Goal: Task Accomplishment & Management: Manage account settings

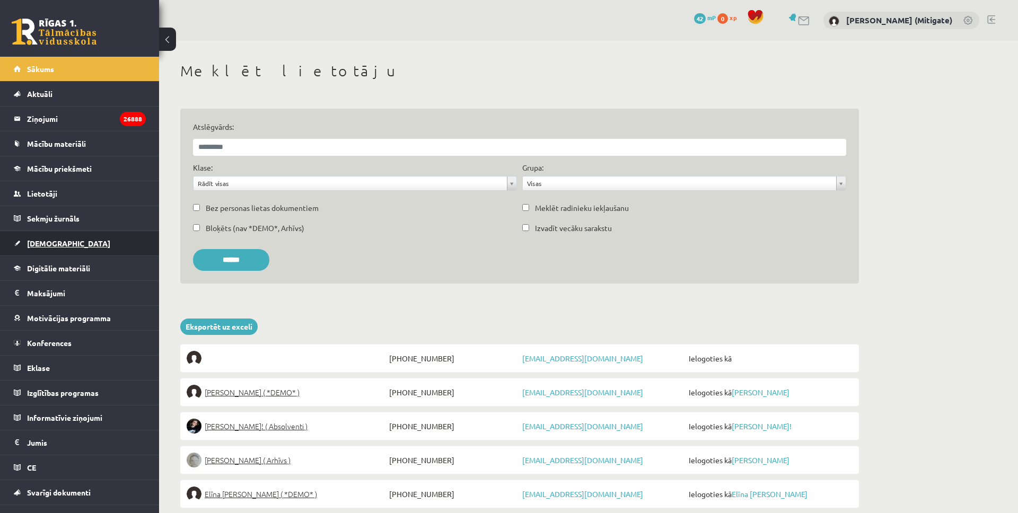
click at [27, 243] on link "[DEMOGRAPHIC_DATA]" at bounding box center [80, 243] width 132 height 24
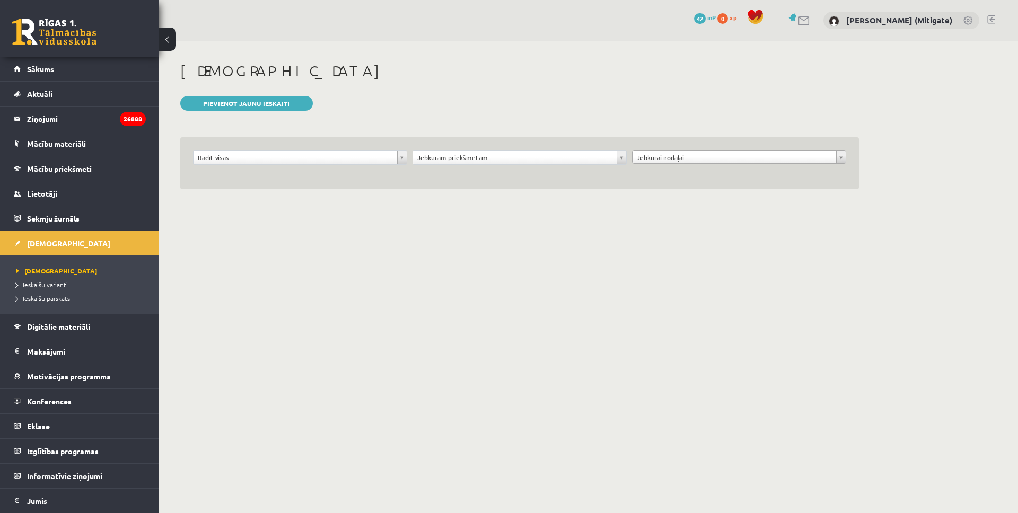
click at [48, 284] on span "Ieskaišu varianti" at bounding box center [42, 284] width 52 height 8
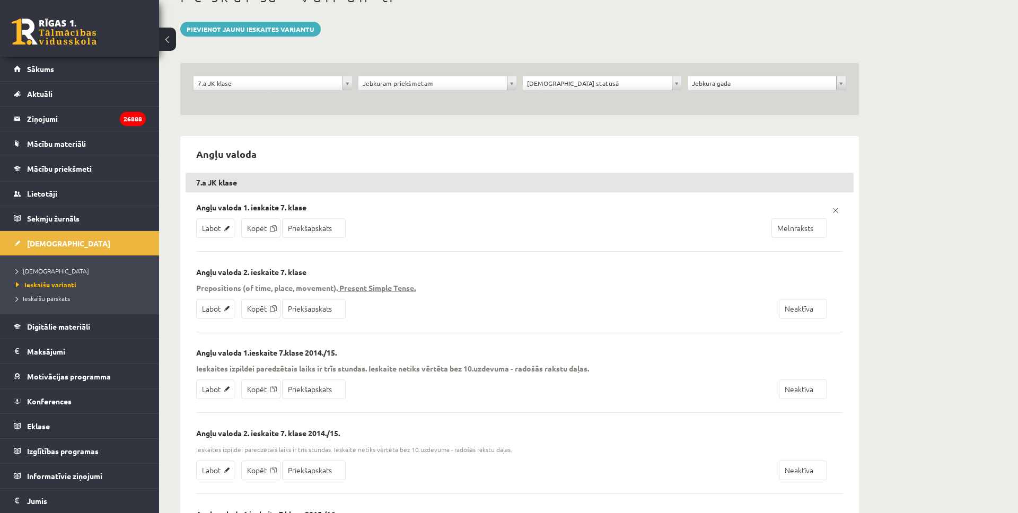
scroll to position [76, 0]
click at [305, 310] on link "Priekšapskats" at bounding box center [314, 307] width 64 height 20
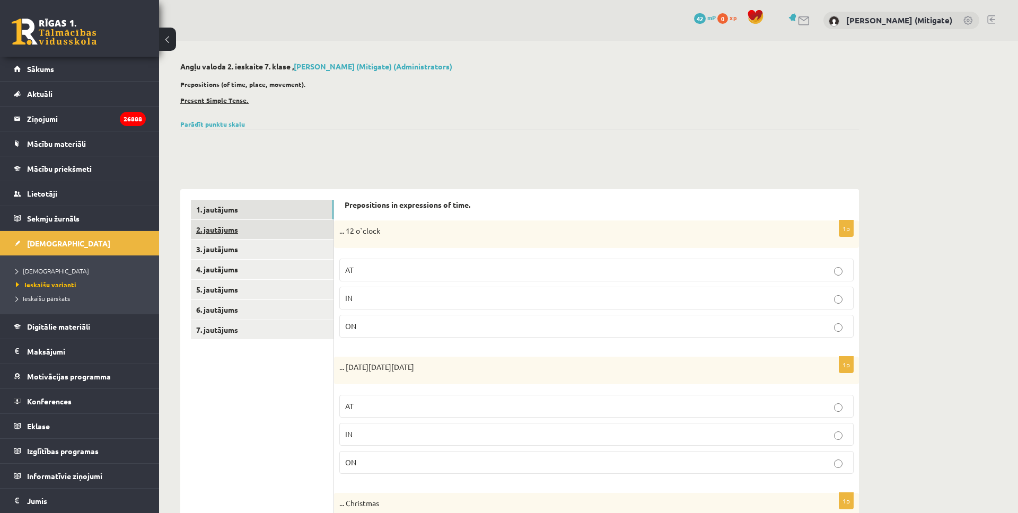
click at [265, 226] on link "2. jautājums" at bounding box center [262, 230] width 143 height 20
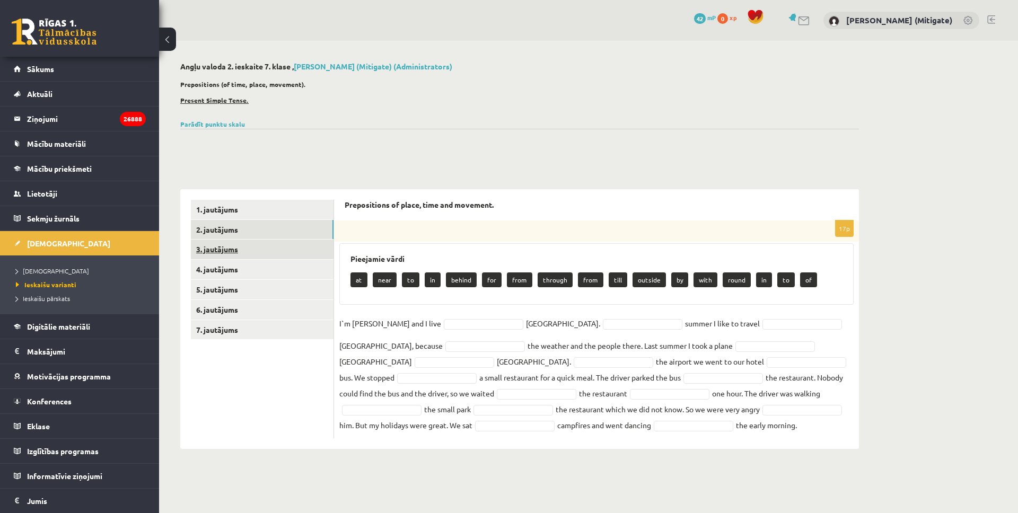
click at [270, 249] on link "3. jautājums" at bounding box center [262, 250] width 143 height 20
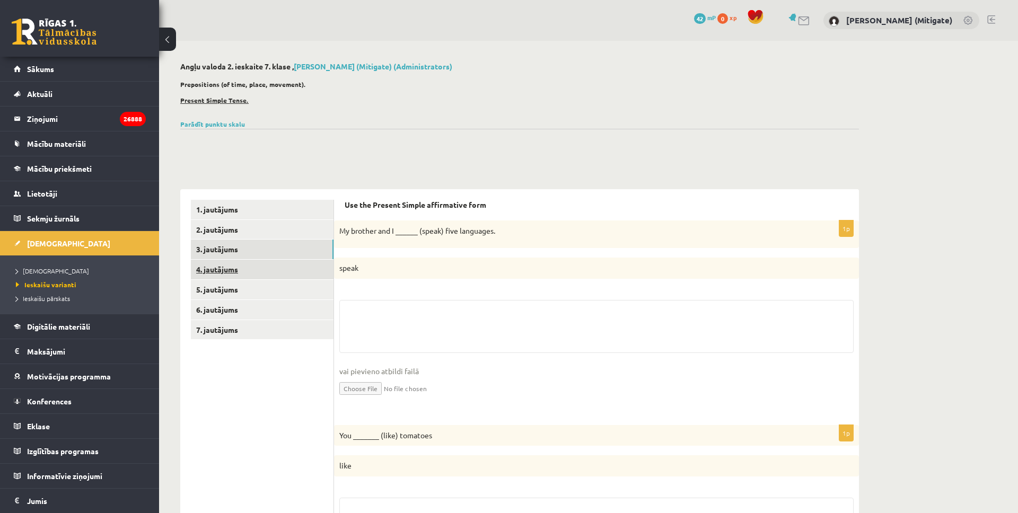
click at [263, 266] on link "4. jautājums" at bounding box center [262, 270] width 143 height 20
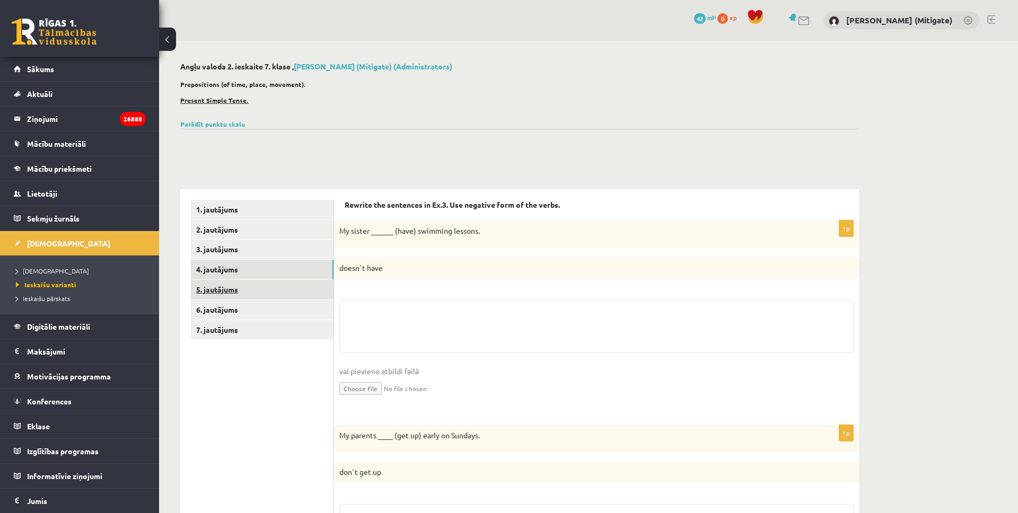
click at [262, 287] on link "5. jautājums" at bounding box center [262, 290] width 143 height 20
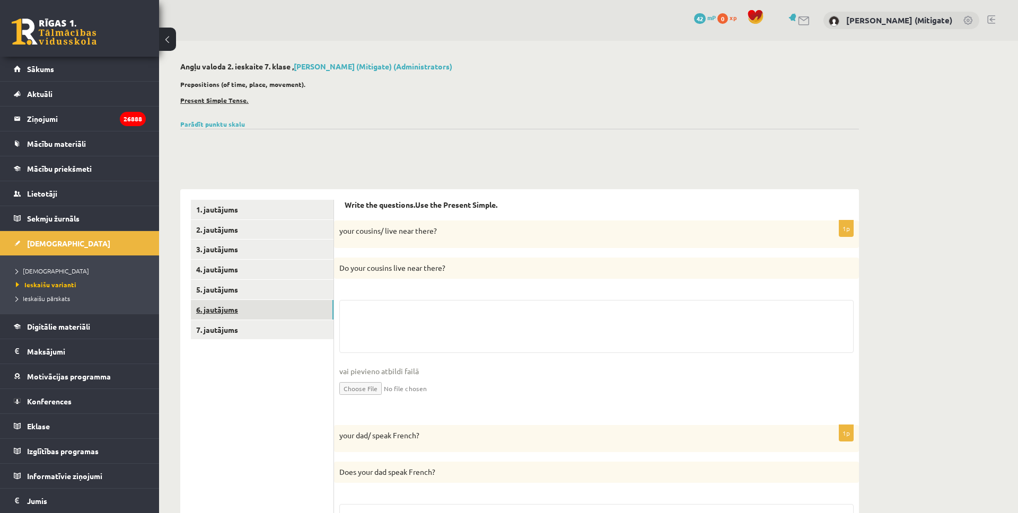
click at [258, 306] on link "6. jautājums" at bounding box center [262, 310] width 143 height 20
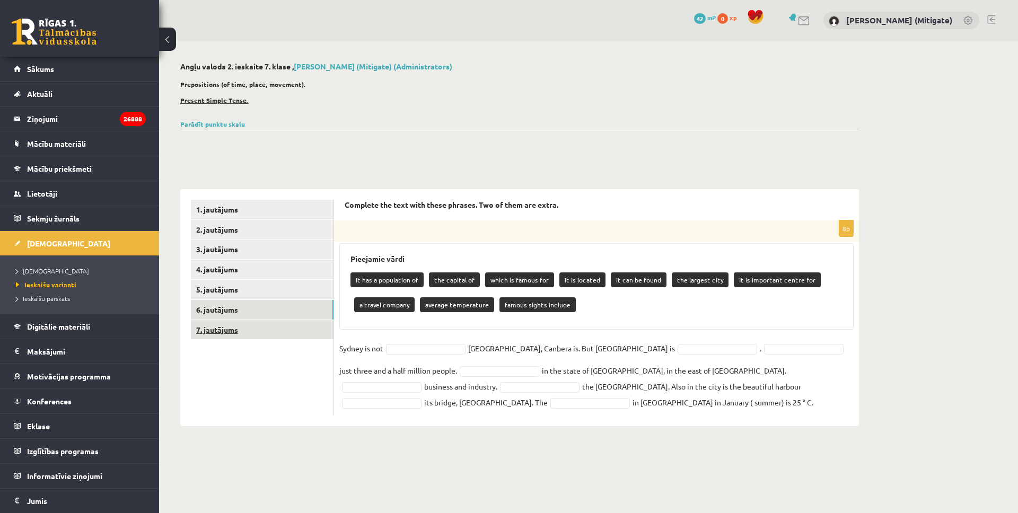
click at [254, 331] on link "7. jautājums" at bounding box center [262, 330] width 143 height 20
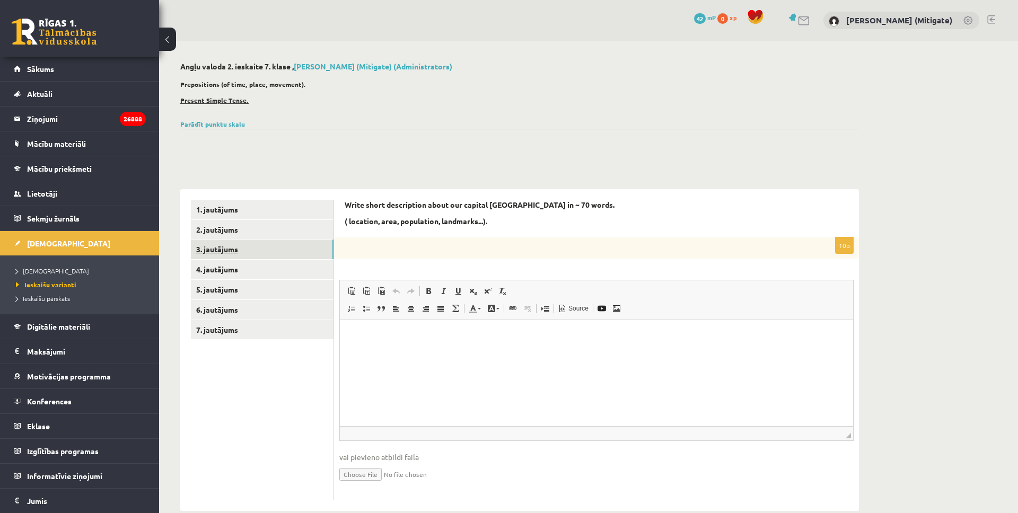
click at [255, 247] on link "3. jautājums" at bounding box center [262, 250] width 143 height 20
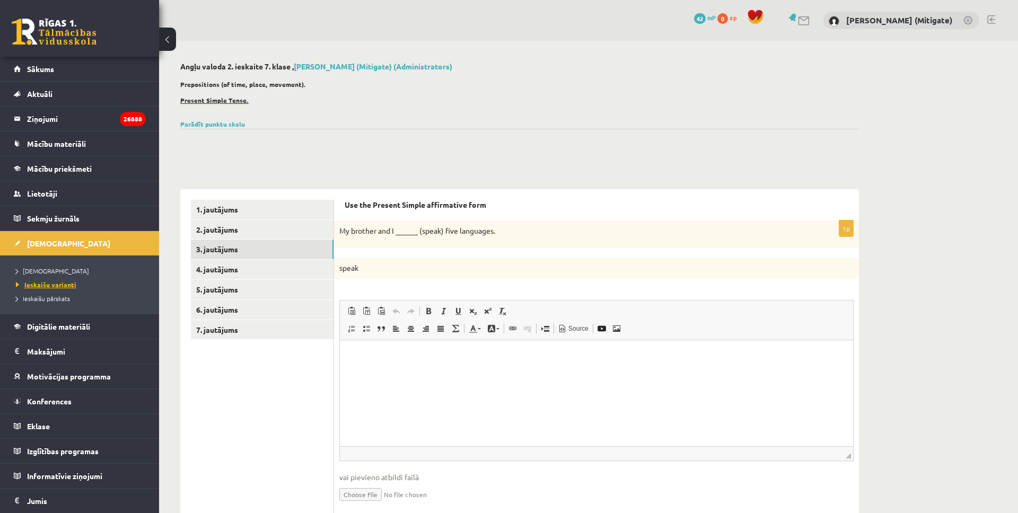
click at [47, 286] on span "Ieskaišu varianti" at bounding box center [46, 284] width 60 height 8
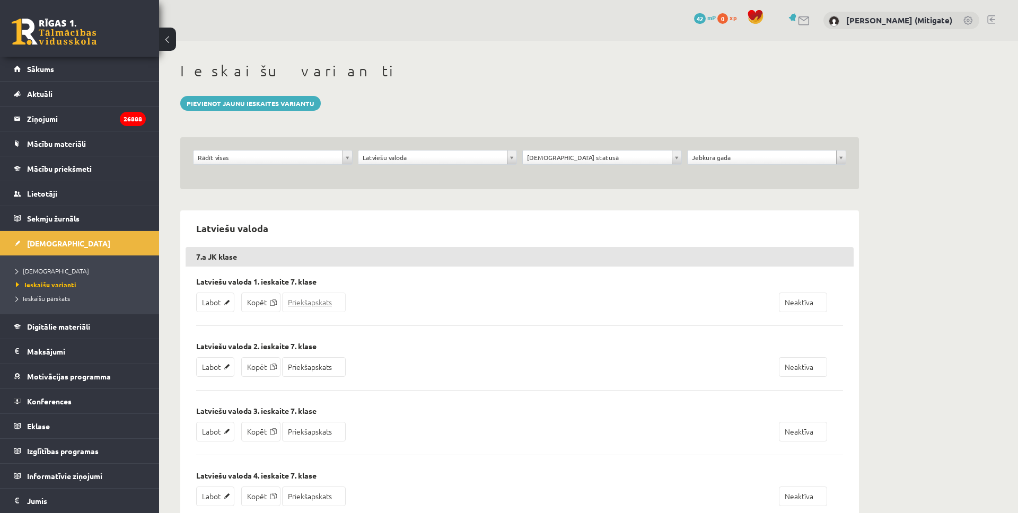
click at [304, 307] on link "Priekšapskats" at bounding box center [314, 303] width 64 height 20
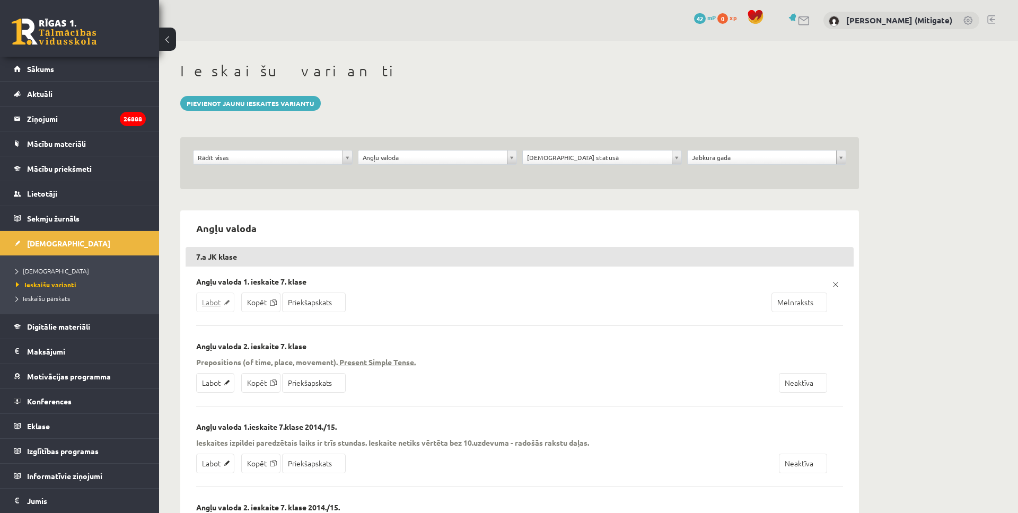
click at [212, 305] on link "Labot" at bounding box center [215, 303] width 38 height 20
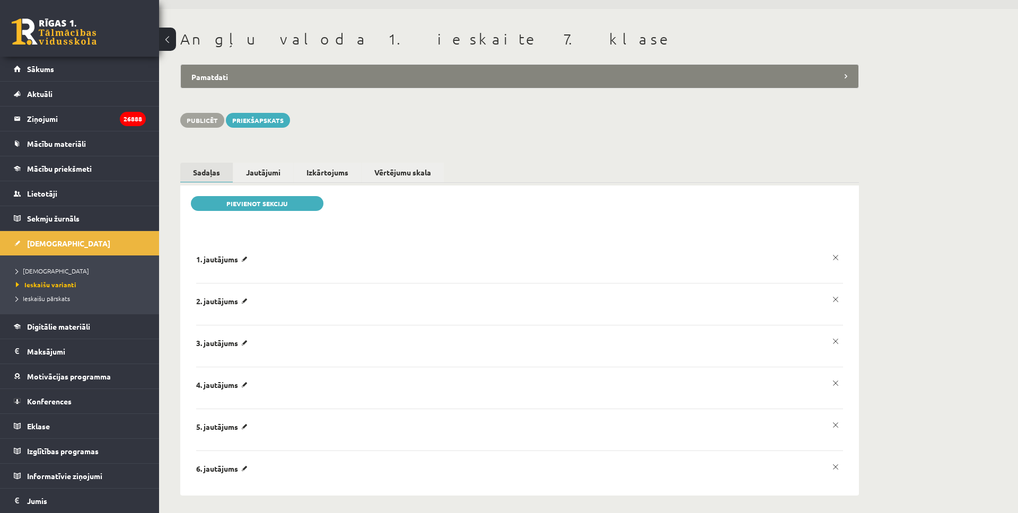
scroll to position [36, 0]
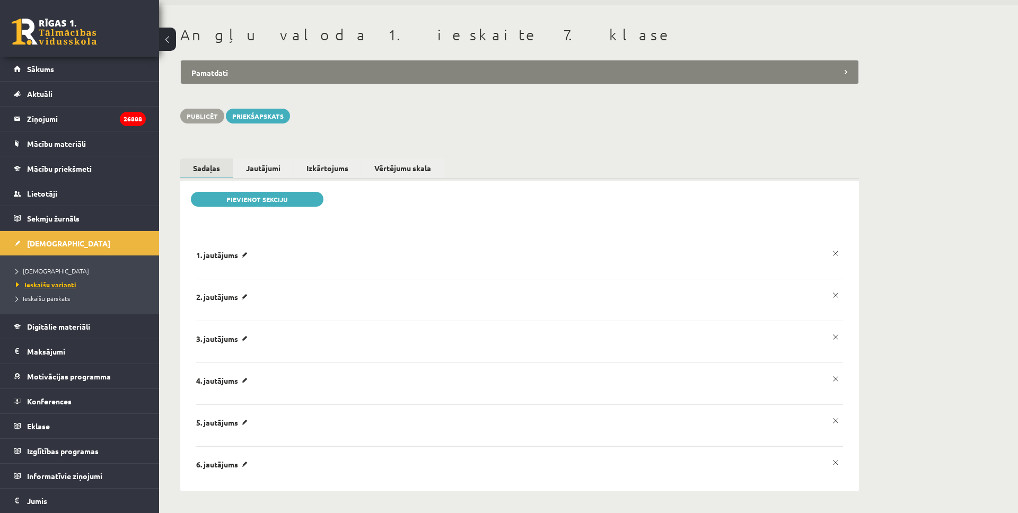
click at [47, 287] on span "Ieskaišu varianti" at bounding box center [46, 284] width 60 height 8
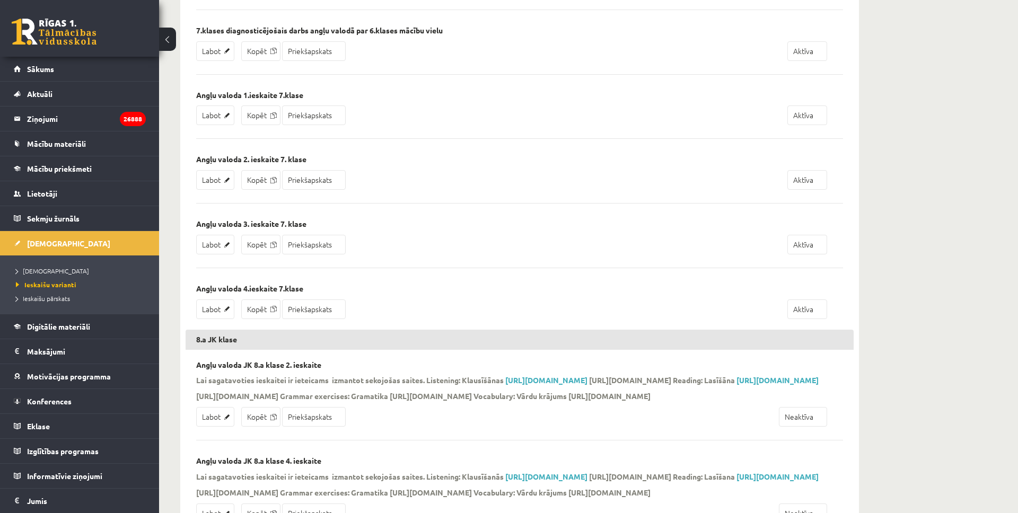
scroll to position [1623, 0]
click at [213, 312] on link "Labot" at bounding box center [215, 310] width 38 height 20
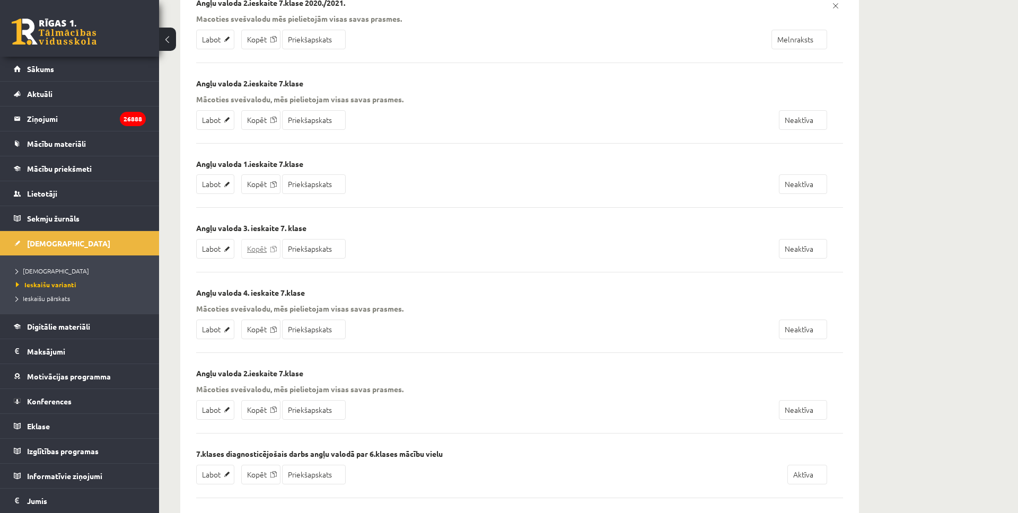
scroll to position [1184, 0]
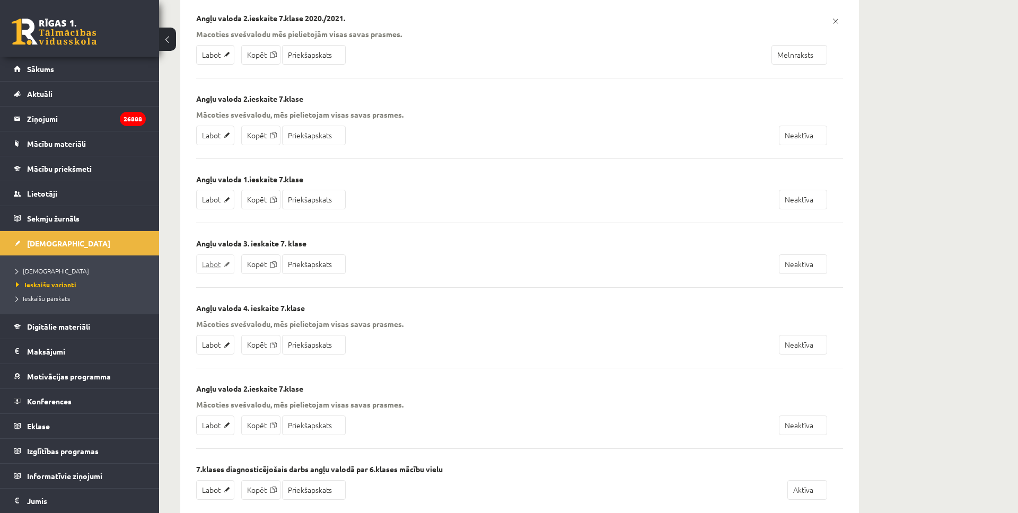
click at [201, 266] on link "Labot" at bounding box center [215, 264] width 38 height 20
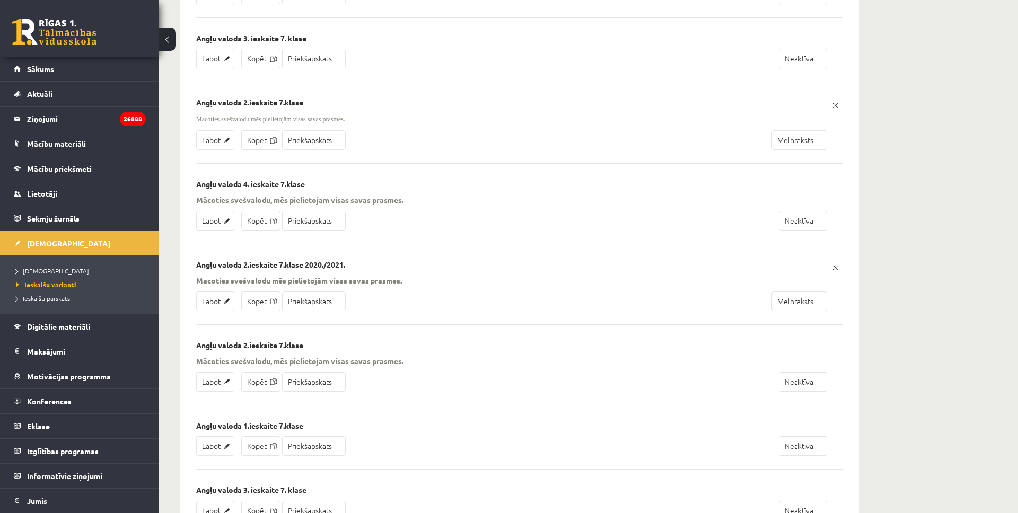
scroll to position [923, 0]
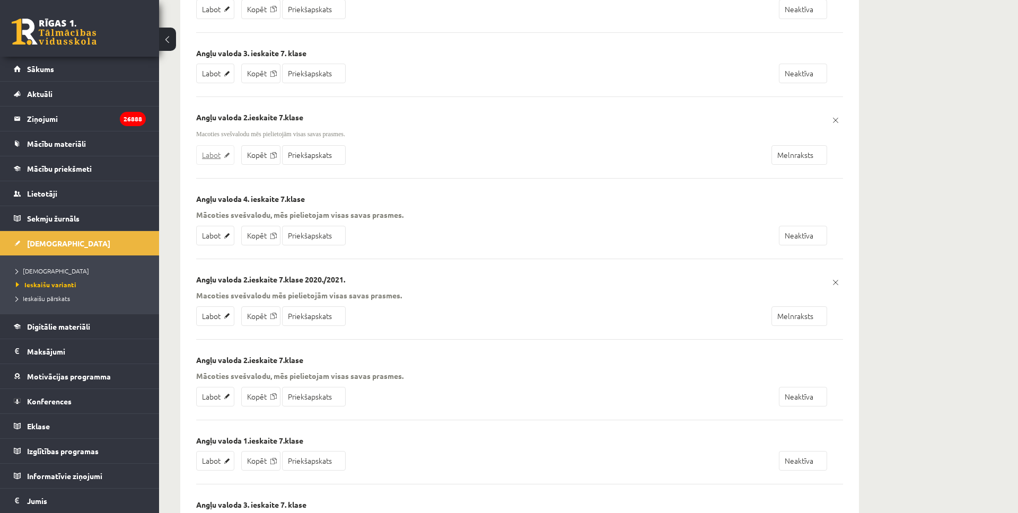
click at [206, 160] on link "Labot" at bounding box center [215, 155] width 38 height 20
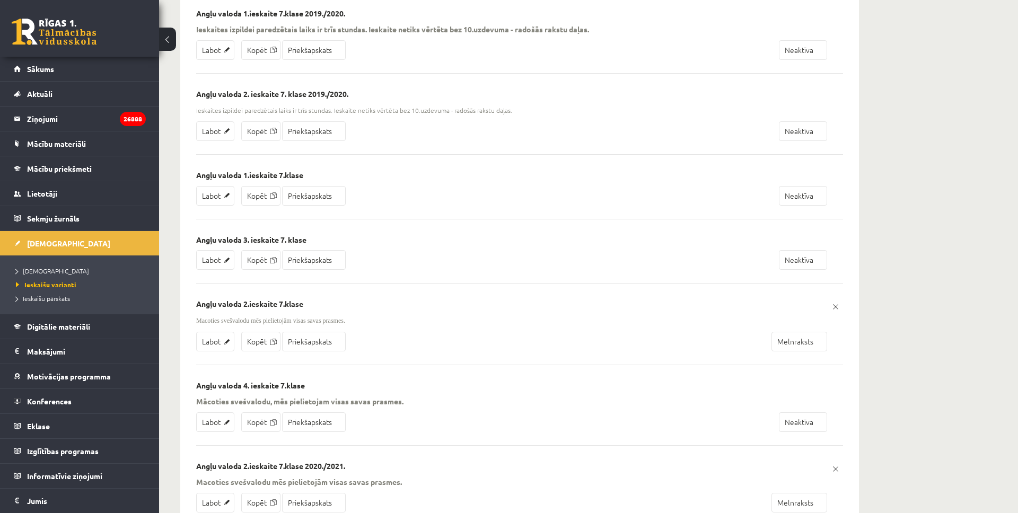
scroll to position [728, 0]
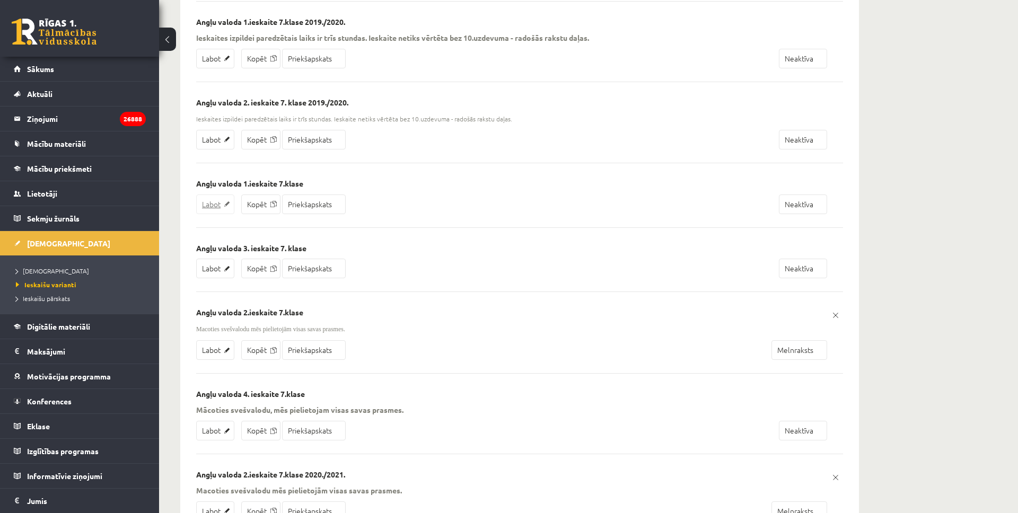
click at [219, 206] on link "Labot" at bounding box center [215, 205] width 38 height 20
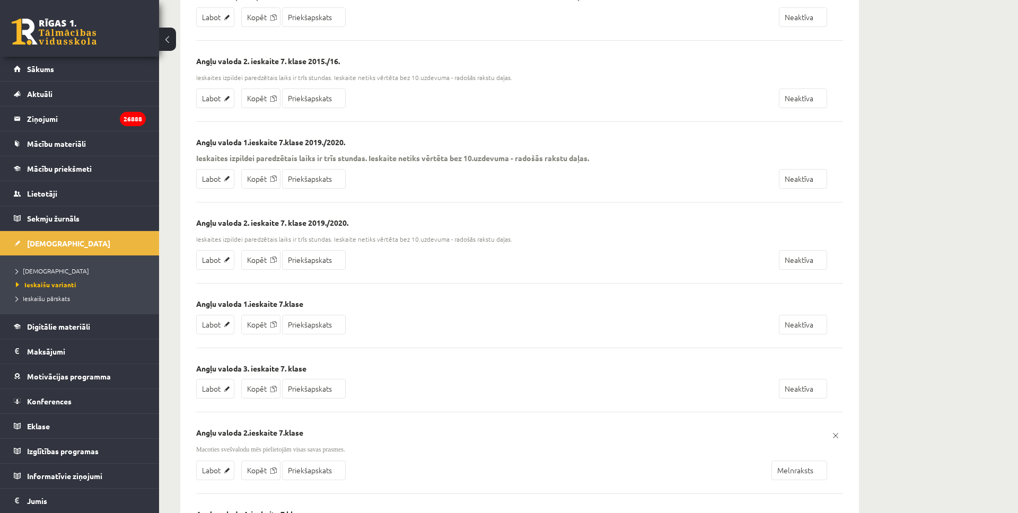
scroll to position [605, 0]
click at [210, 180] on link "Labot" at bounding box center [215, 181] width 38 height 20
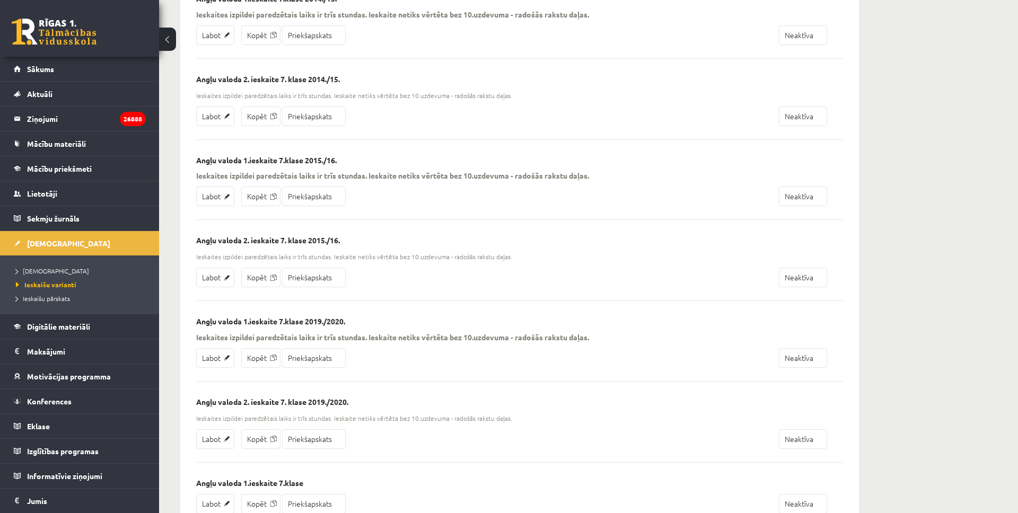
scroll to position [384, 0]
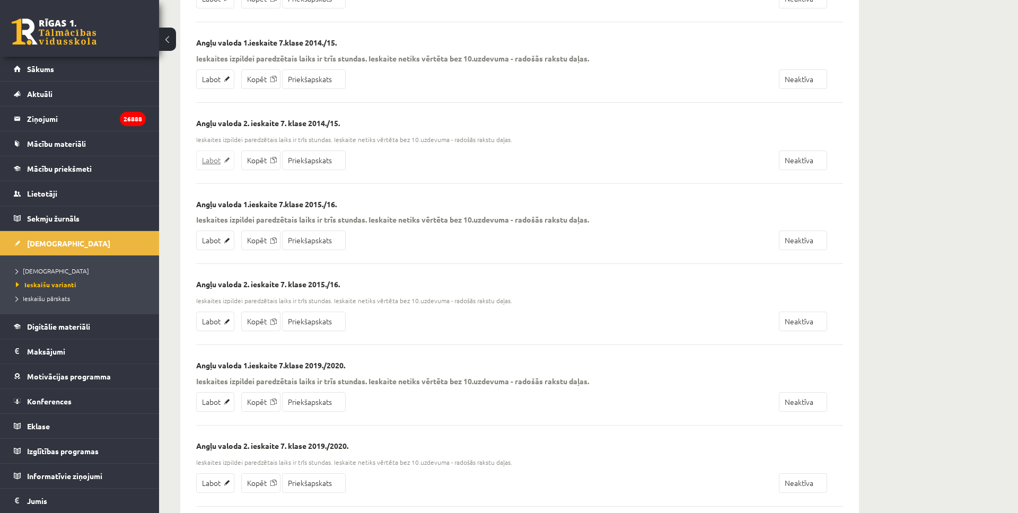
click at [213, 161] on link "Labot" at bounding box center [215, 161] width 38 height 20
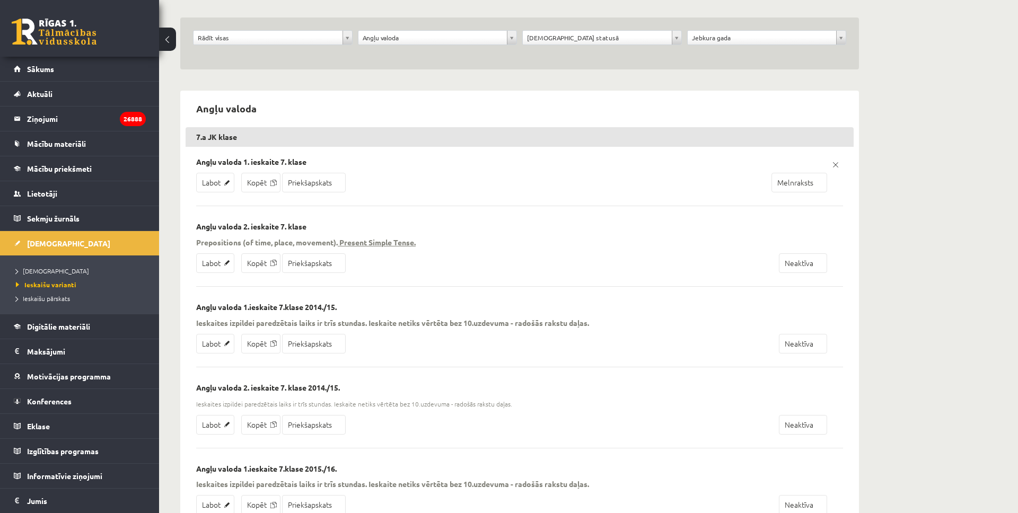
scroll to position [103, 0]
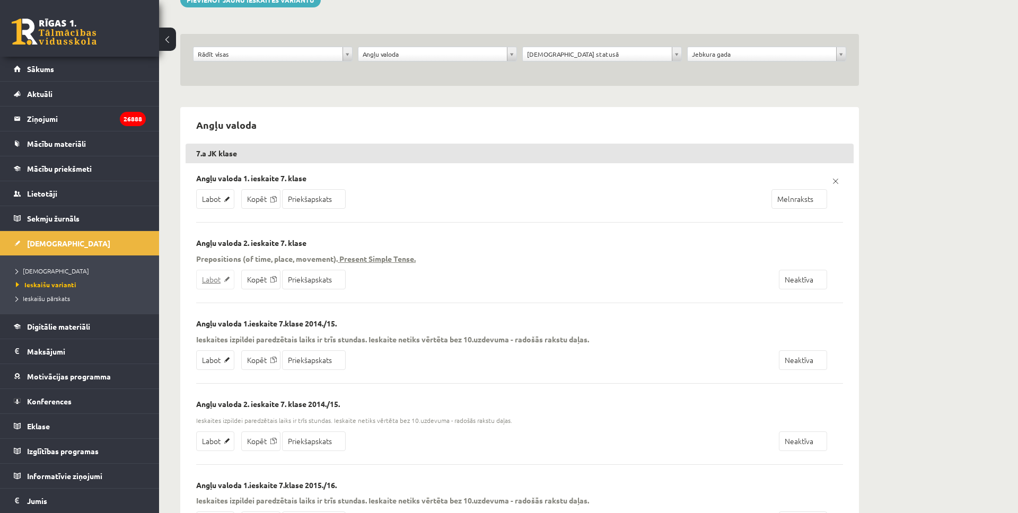
click at [219, 280] on link "Labot" at bounding box center [215, 280] width 38 height 20
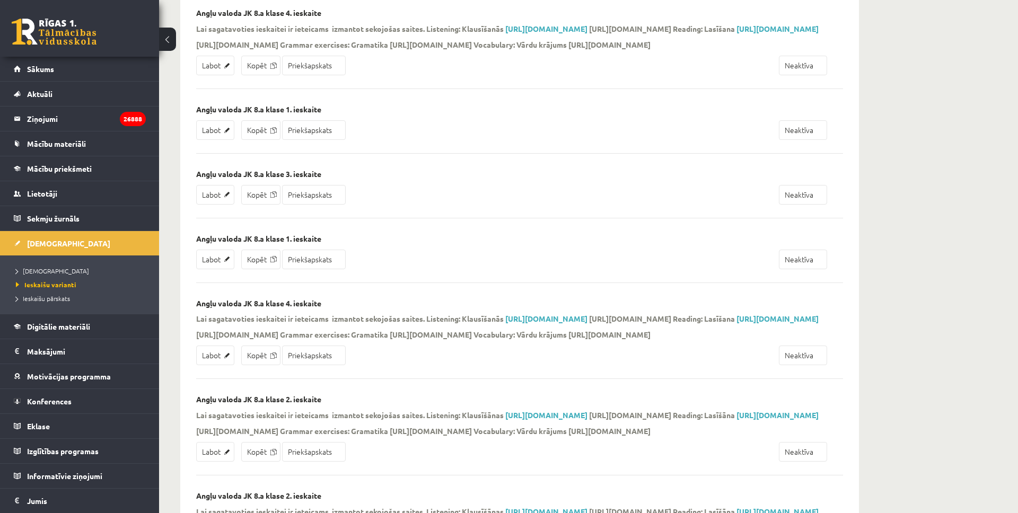
scroll to position [2072, 0]
click at [203, 204] on link "Labot" at bounding box center [215, 194] width 38 height 20
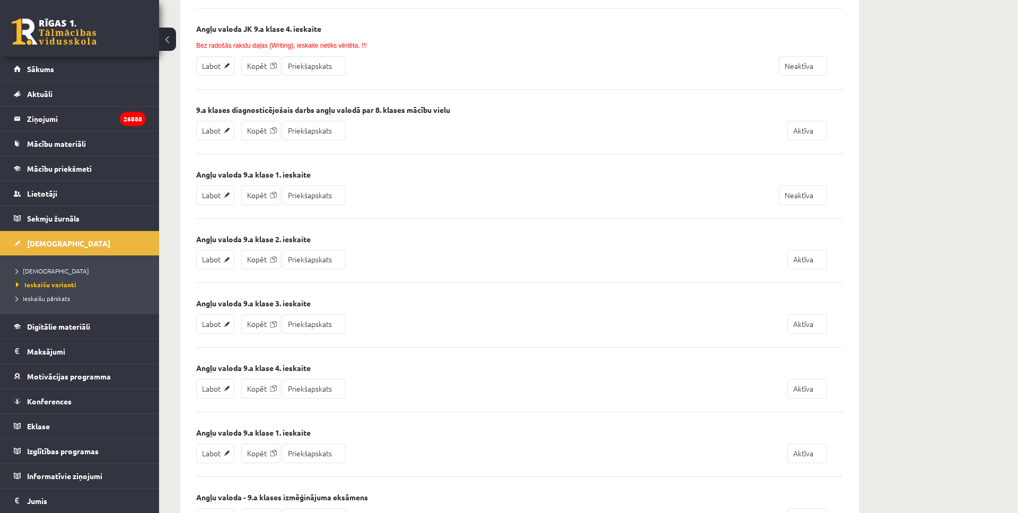
scroll to position [3593, 0]
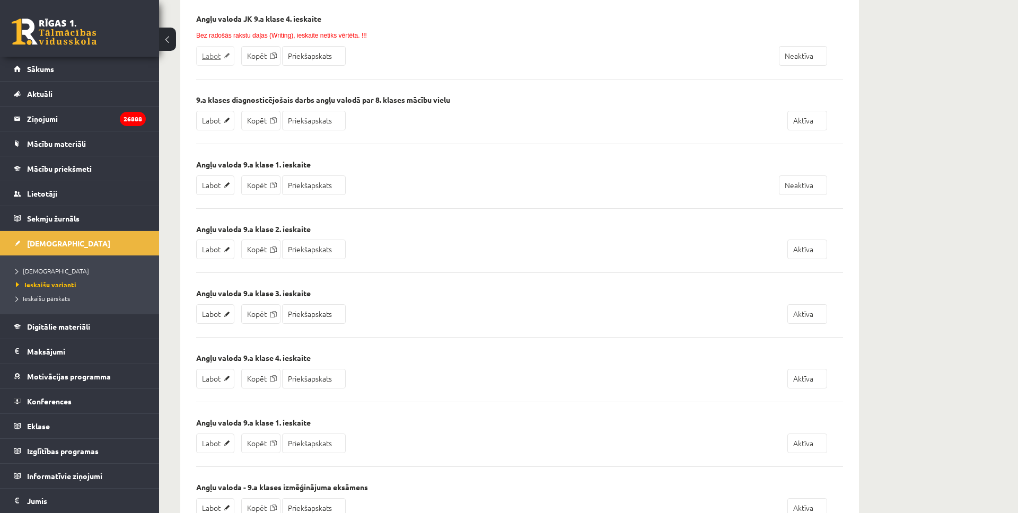
click at [216, 66] on link "Labot" at bounding box center [215, 56] width 38 height 20
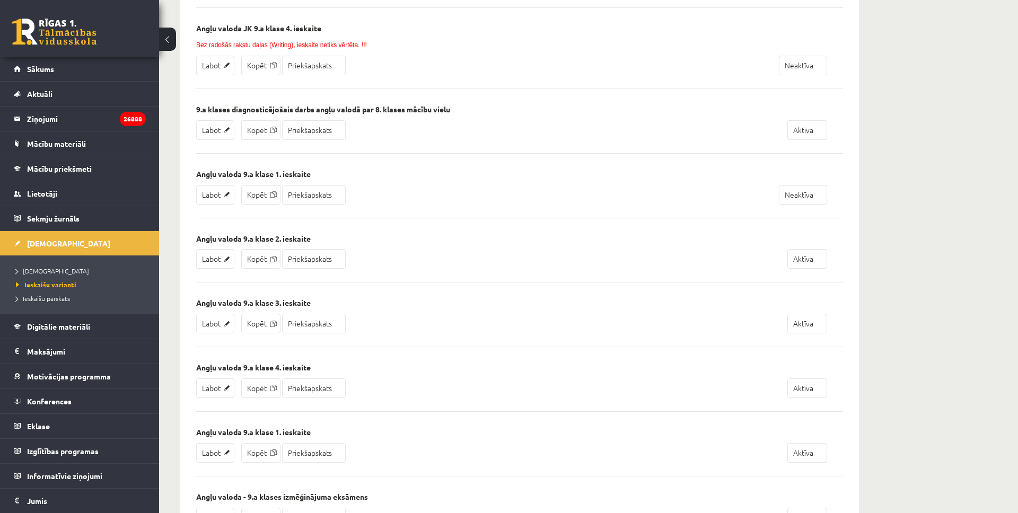
scroll to position [3582, 0]
click at [213, 141] on link "Labot" at bounding box center [215, 131] width 38 height 20
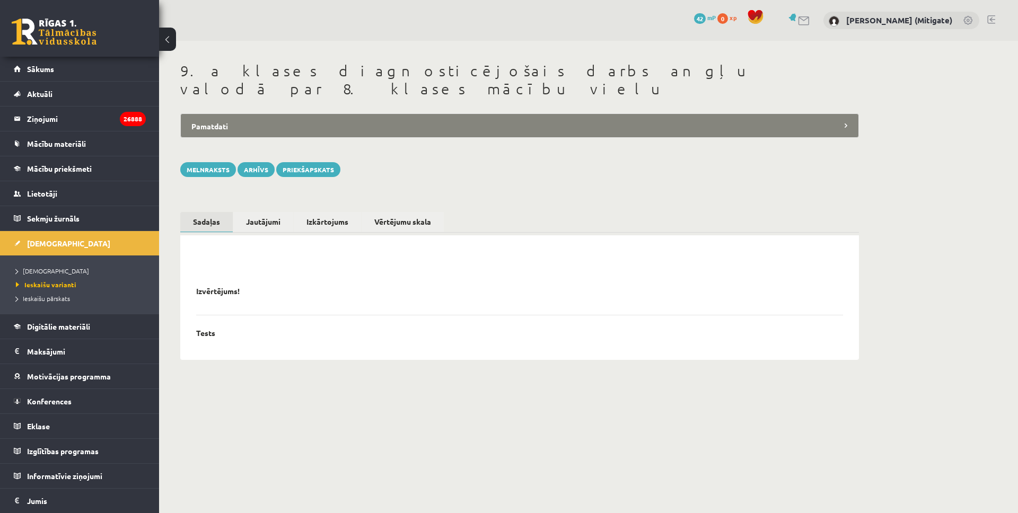
click at [249, 362] on div "**********" at bounding box center [519, 211] width 721 height 340
click at [275, 212] on link "Jautājumi" at bounding box center [263, 222] width 60 height 21
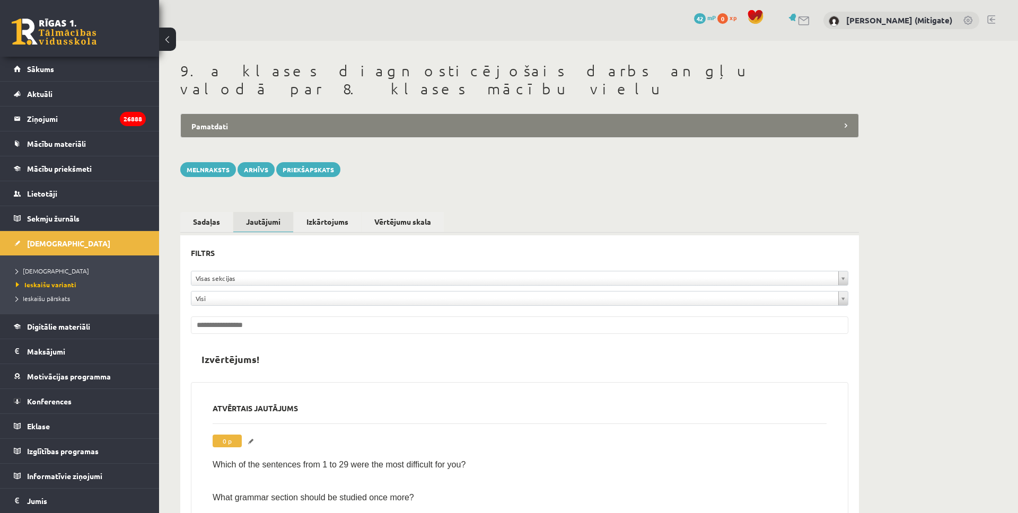
click at [254, 435] on link "Labot" at bounding box center [252, 442] width 11 height 14
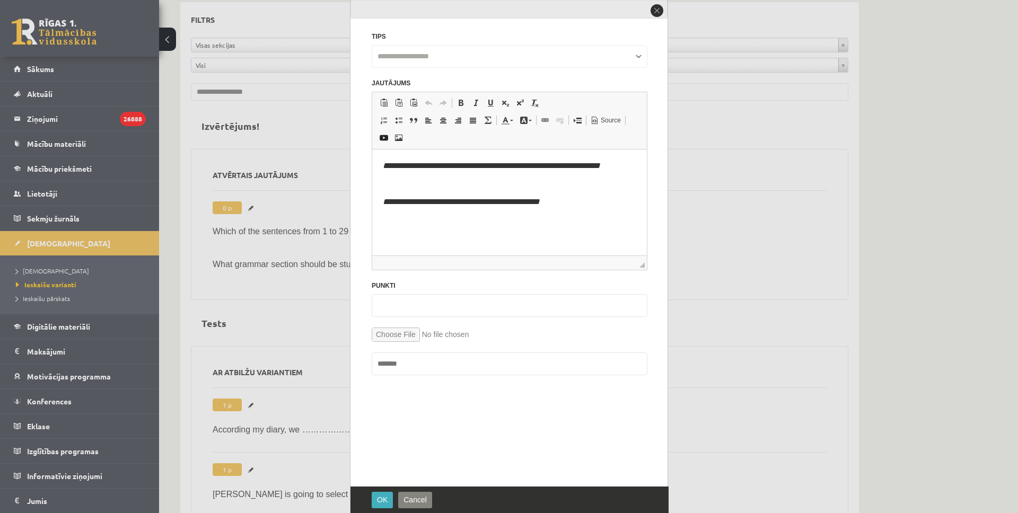
scroll to position [239, 0]
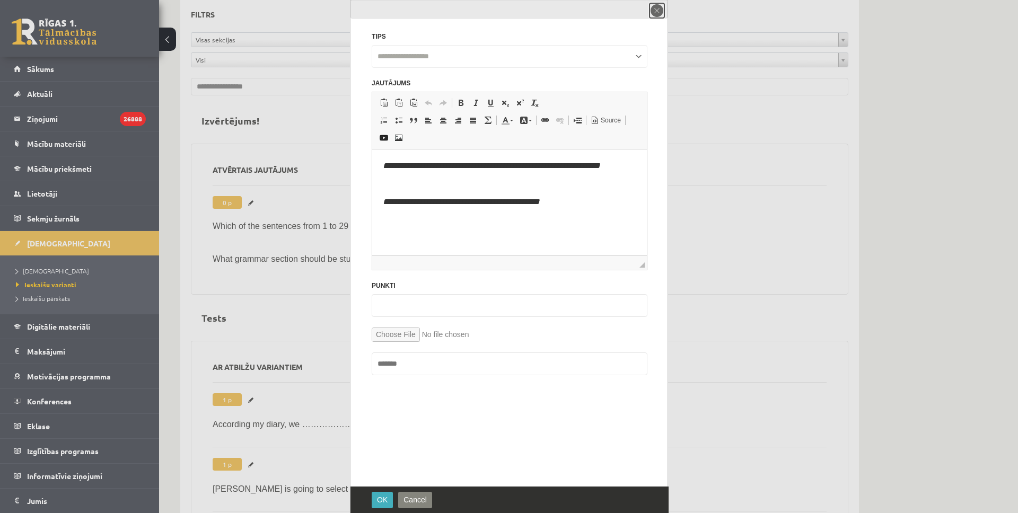
click at [658, 8] on button "close" at bounding box center [656, 10] width 15 height 15
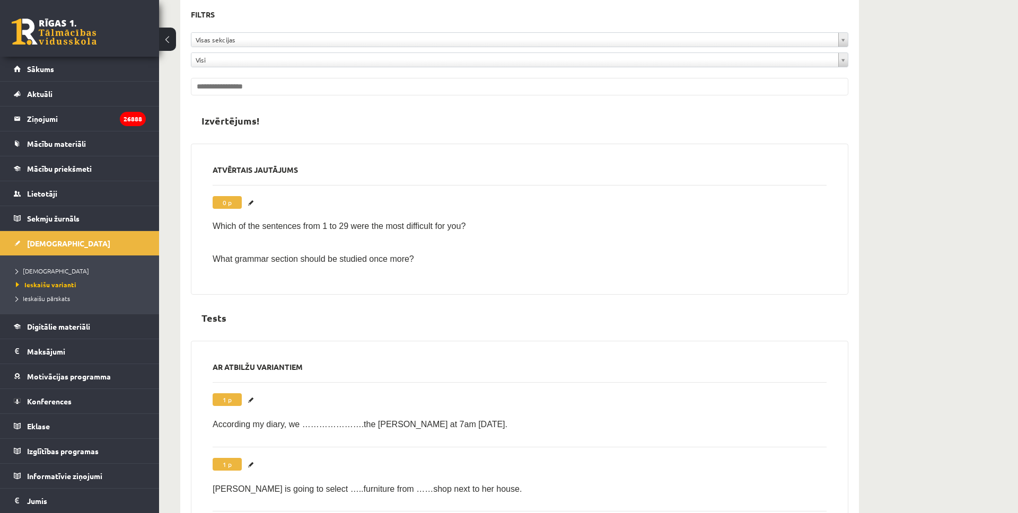
scroll to position [0, 0]
